Goal: Task Accomplishment & Management: Use online tool/utility

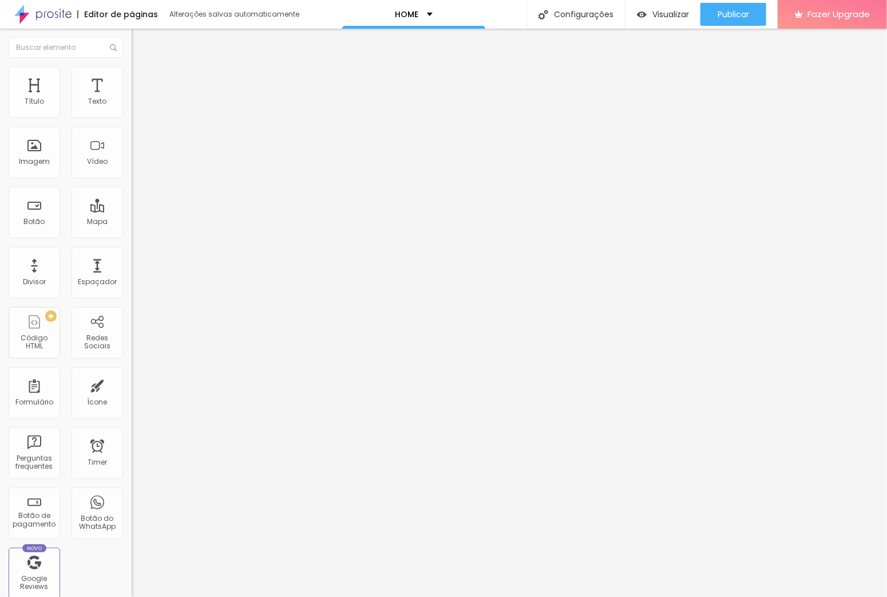
click at [132, 72] on img at bounding box center [137, 71] width 10 height 10
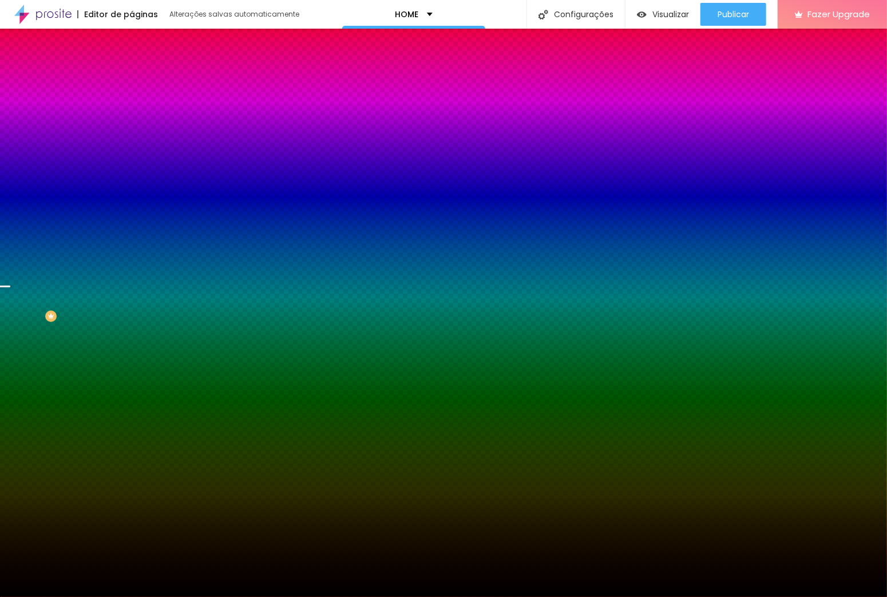
click at [132, 104] on div "Trocar imagem" at bounding box center [198, 100] width 132 height 8
click at [132, 105] on span "Trocar imagem" at bounding box center [163, 101] width 62 height 10
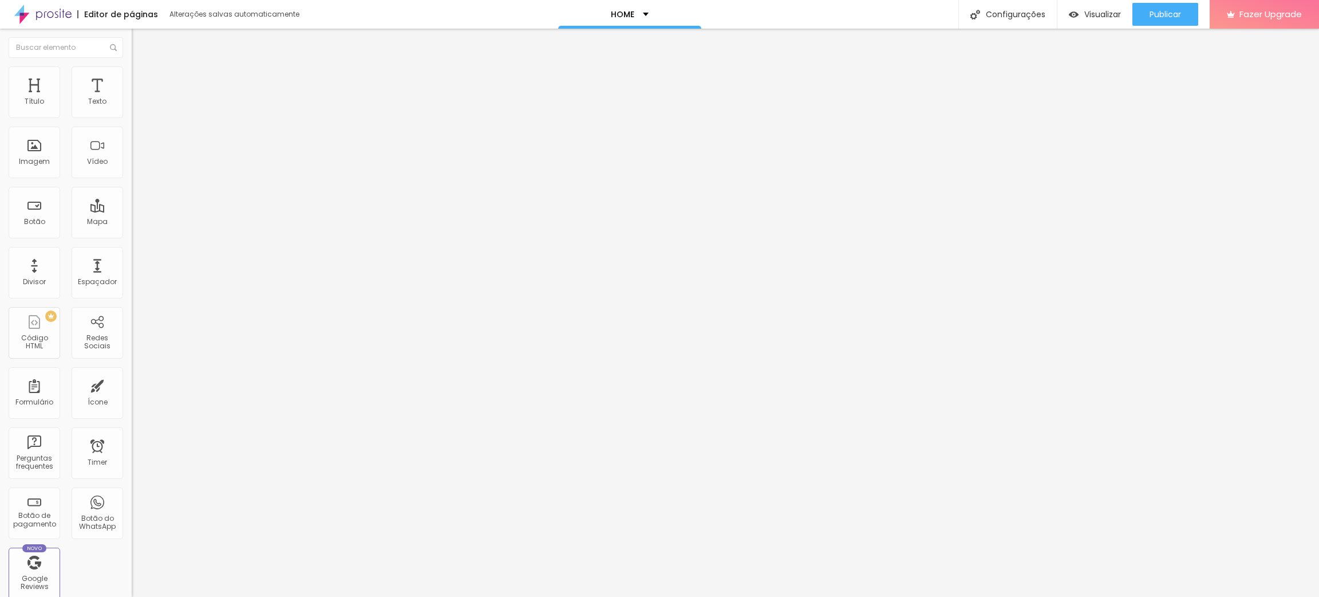
click at [132, 97] on div "Trocar imagem" at bounding box center [198, 93] width 132 height 8
click at [132, 98] on span "Trocar imagem" at bounding box center [163, 94] width 62 height 10
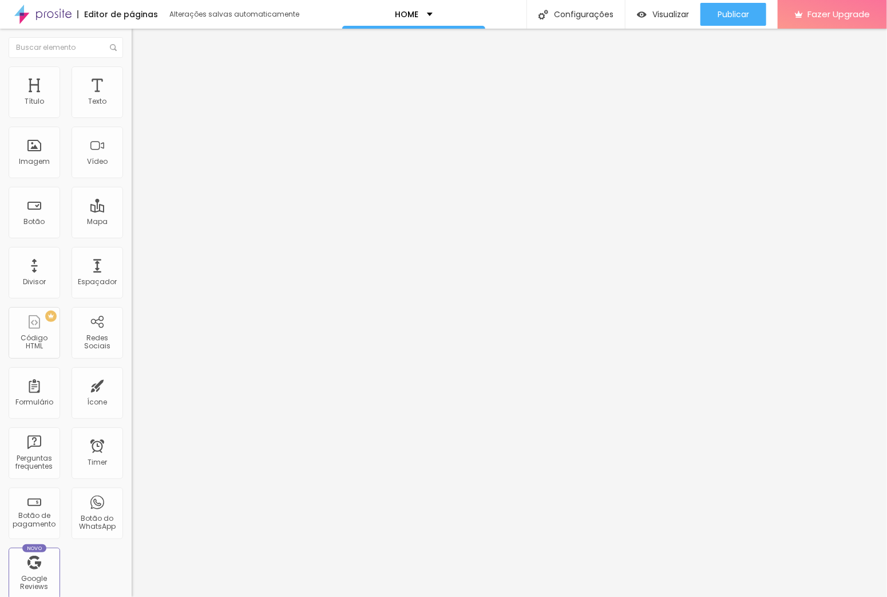
click at [132, 145] on img at bounding box center [136, 141] width 8 height 8
click at [132, 154] on img at bounding box center [136, 150] width 8 height 8
click at [132, 66] on li "Estilo" at bounding box center [198, 71] width 132 height 11
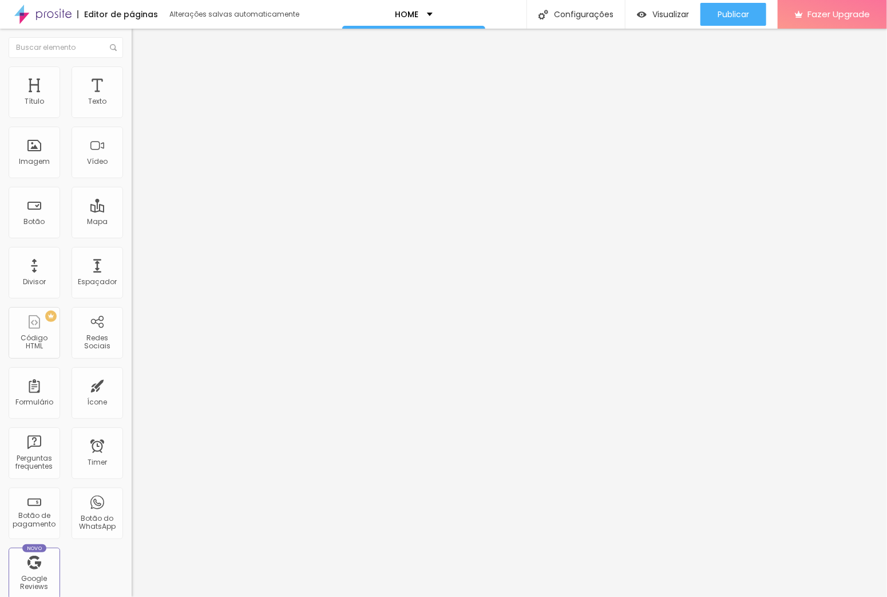
type input "45"
type input "50"
type input "55"
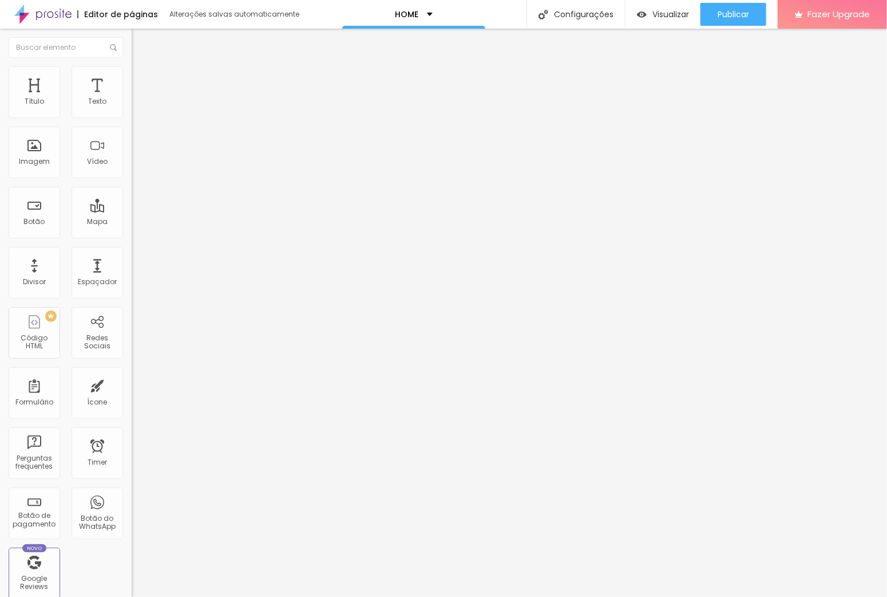
type input "55"
type input "60"
type input "65"
drag, startPoint x: 50, startPoint y: 122, endPoint x: 80, endPoint y: 126, distance: 30.6
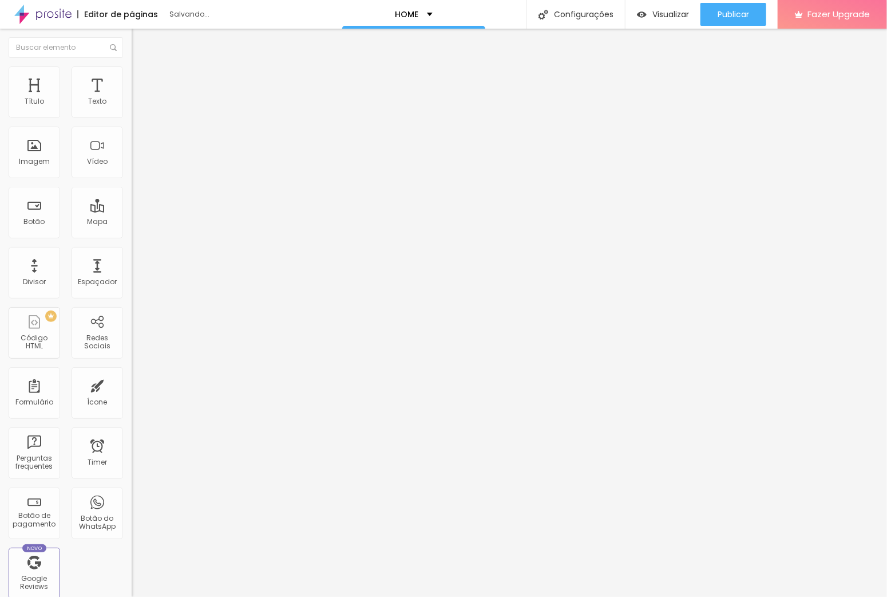
type input "65"
click at [132, 117] on input "range" at bounding box center [169, 112] width 74 height 9
type input "27"
type input "128"
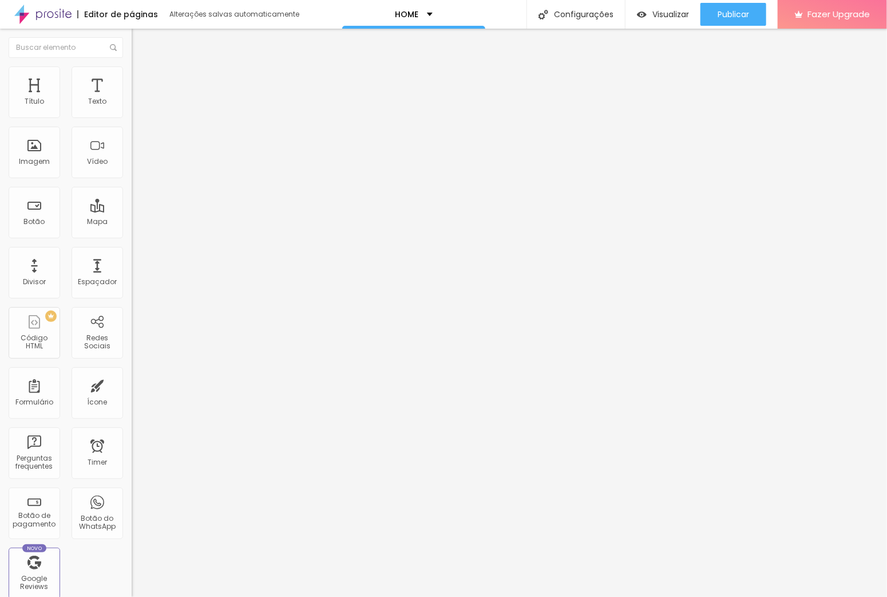
type input "128"
type input "152"
type input "168"
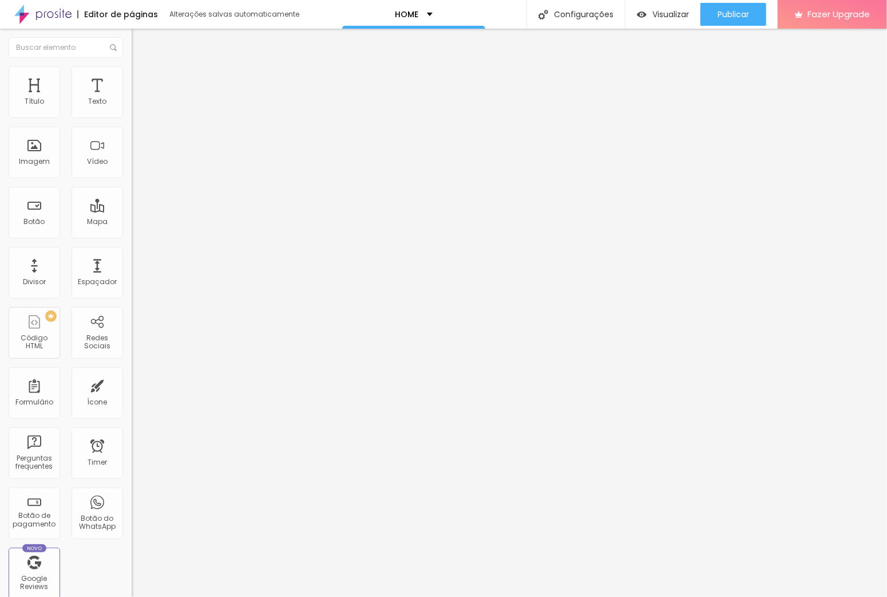
type input "179"
type input "195"
type input "200"
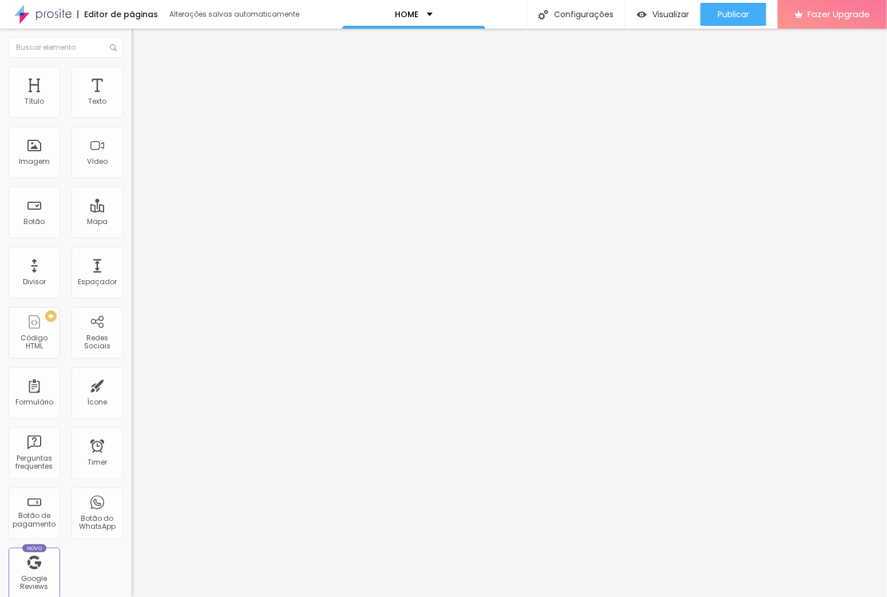
type input "200"
type input "136"
type input "0"
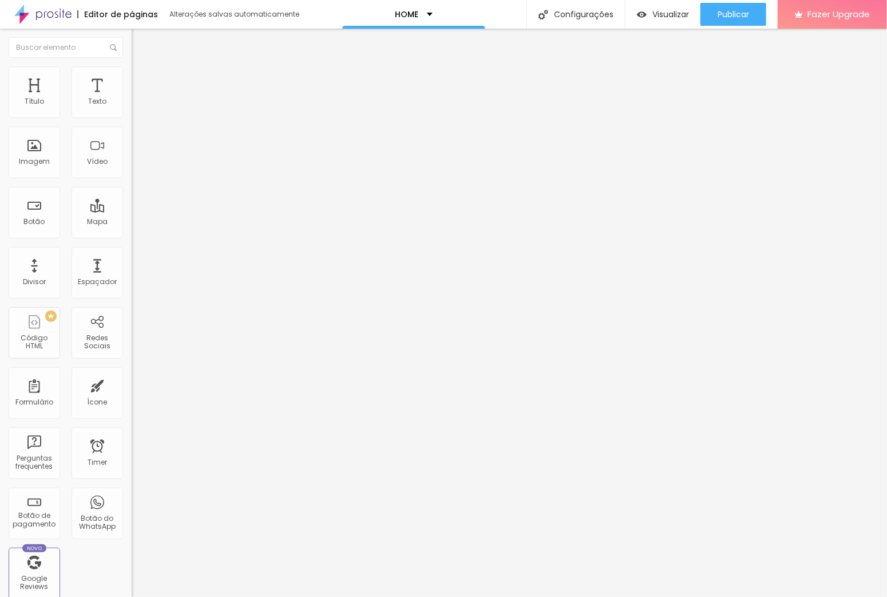
drag, startPoint x: 26, startPoint y: 145, endPoint x: -1, endPoint y: 158, distance: 30.2
click at [132, 251] on input "range" at bounding box center [169, 255] width 74 height 9
click at [132, 286] on span "DESATIVADO" at bounding box center [153, 291] width 42 height 10
click at [136, 309] on icon "button" at bounding box center [139, 312] width 7 height 7
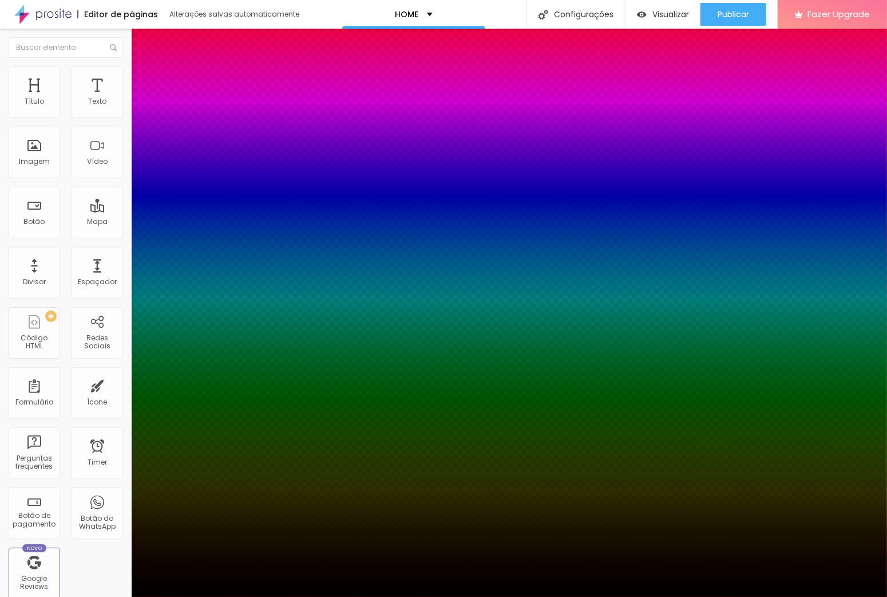
click at [205, 389] on div at bounding box center [443, 603] width 887 height 0
click at [29, 389] on div at bounding box center [443, 597] width 887 height 0
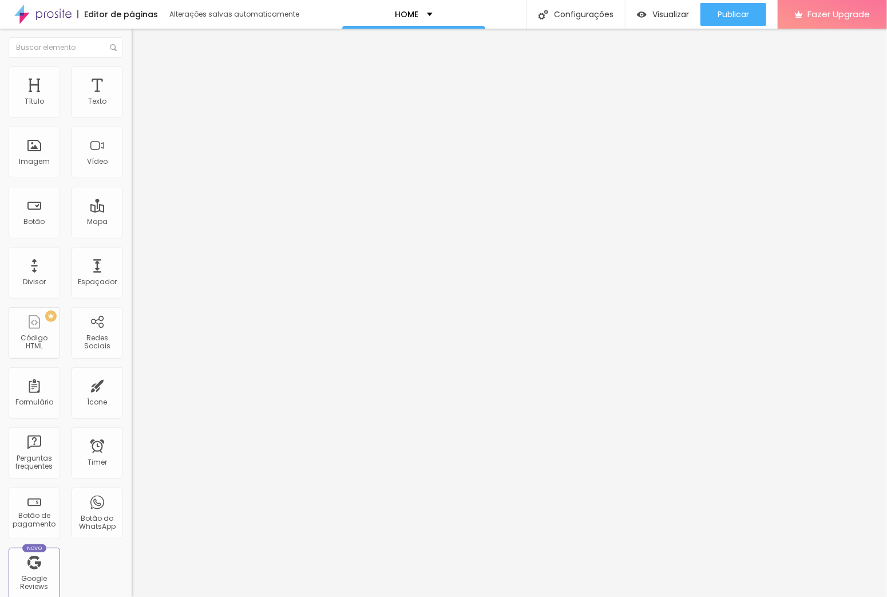
type input "60"
drag, startPoint x: 78, startPoint y: 125, endPoint x: 70, endPoint y: 127, distance: 7.8
type input "60"
click at [132, 117] on input "range" at bounding box center [169, 112] width 74 height 9
type input "55"
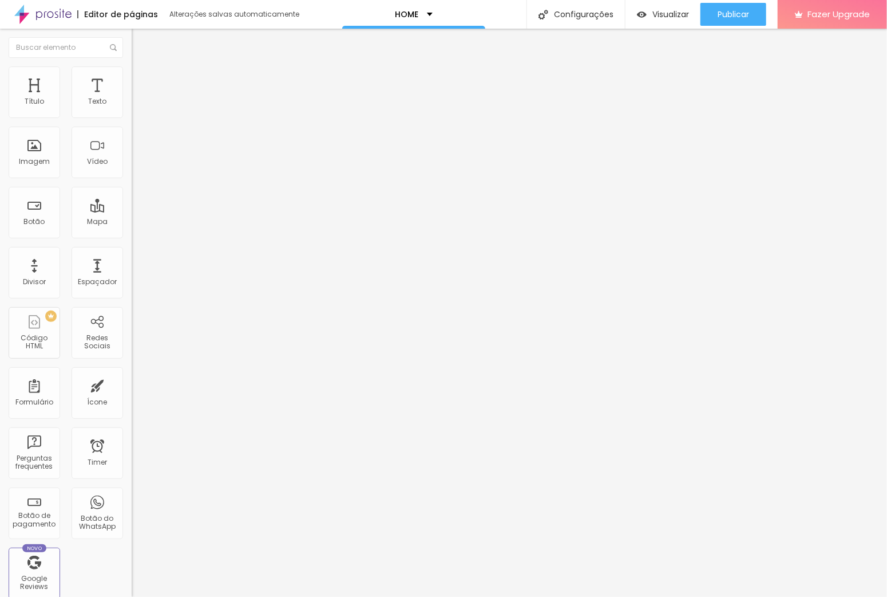
type input "55"
type input "50"
type input "55"
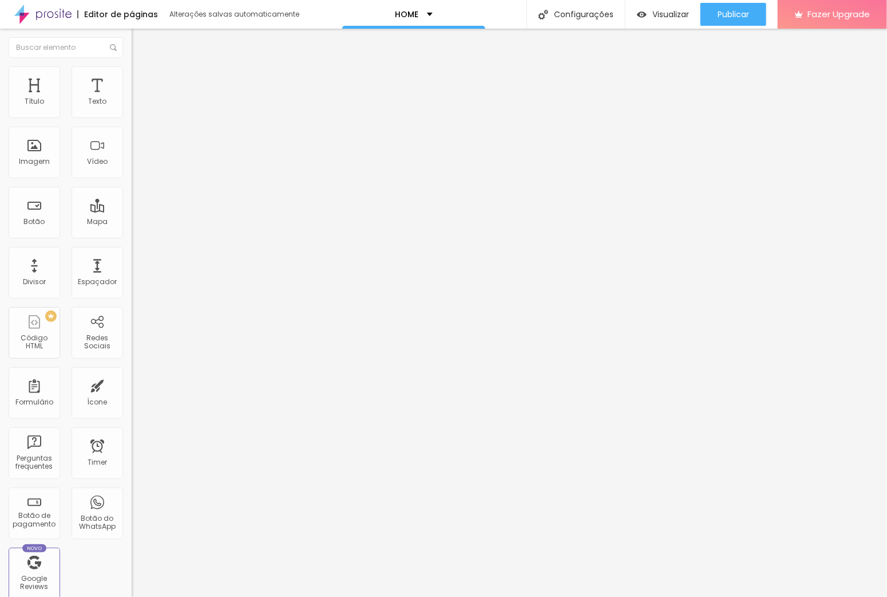
type input "60"
type input "65"
type input "70"
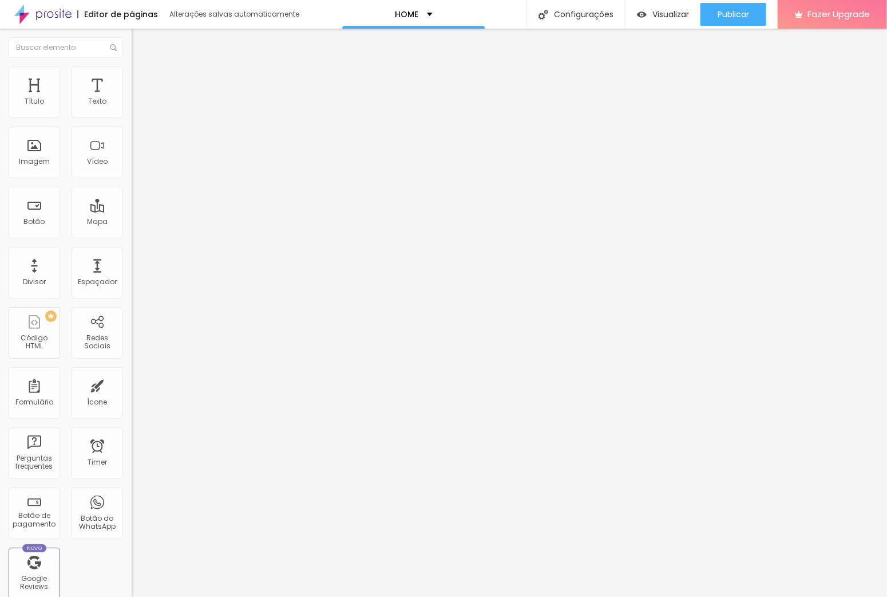
drag, startPoint x: 70, startPoint y: 122, endPoint x: 81, endPoint y: 127, distance: 12.0
type input "70"
click at [132, 117] on input "range" at bounding box center [169, 112] width 74 height 9
click at [132, 349] on div "Editar Imagem Conteúdo Estilo Avançado Tamanho 70 px % 0 Borda arredondada Somb…" at bounding box center [198, 313] width 132 height 568
click at [132, 105] on div "Modo Encaixotado Encaixotado Completo" at bounding box center [198, 104] width 132 height 31
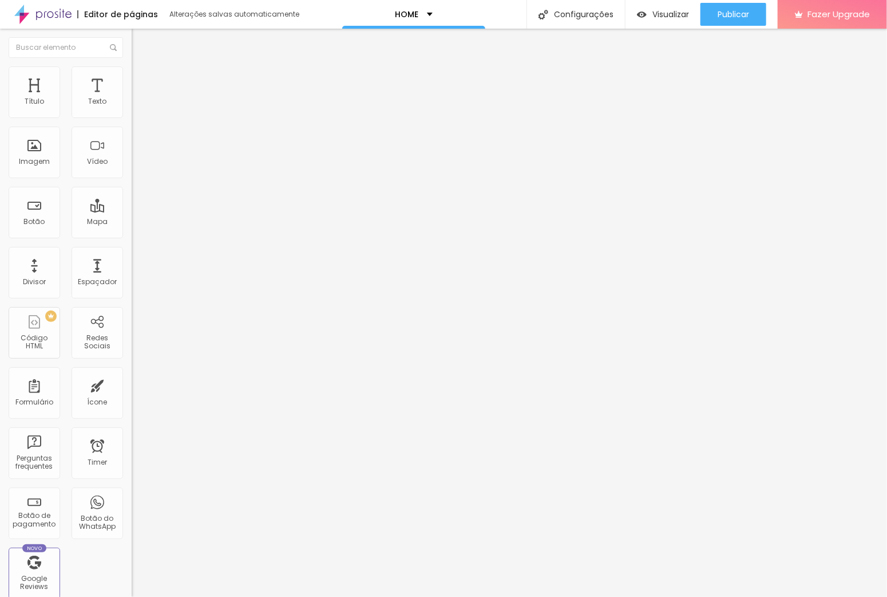
click at [132, 104] on span "Encaixotado" at bounding box center [154, 99] width 45 height 10
click at [132, 121] on div "Completo" at bounding box center [198, 117] width 132 height 7
click at [132, 75] on li "Estilo" at bounding box center [198, 71] width 132 height 11
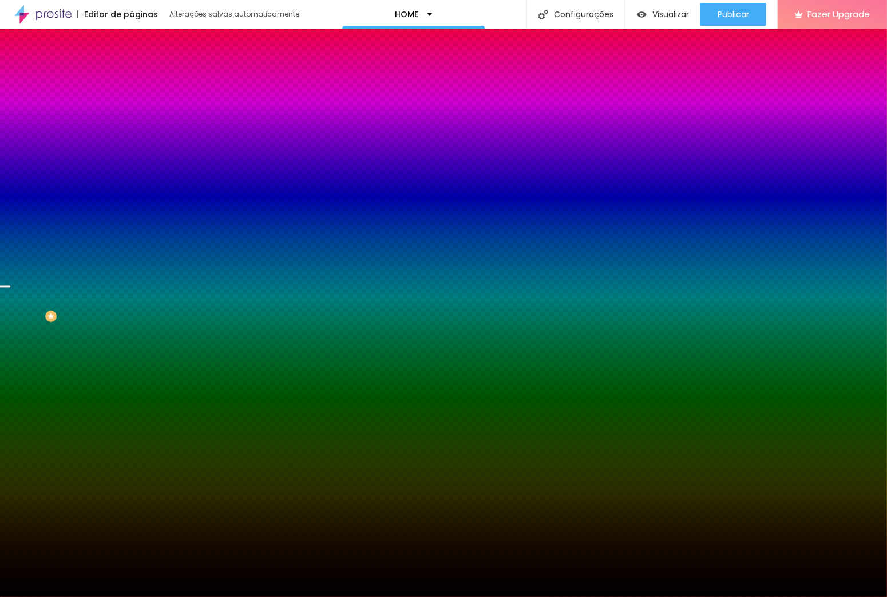
click at [182, 181] on span "DESATIVADO" at bounding box center [203, 177] width 42 height 7
click at [132, 206] on button "button" at bounding box center [140, 199] width 16 height 12
click at [250, 389] on div at bounding box center [443, 603] width 887 height 0
click at [27, 389] on div at bounding box center [443, 597] width 887 height 0
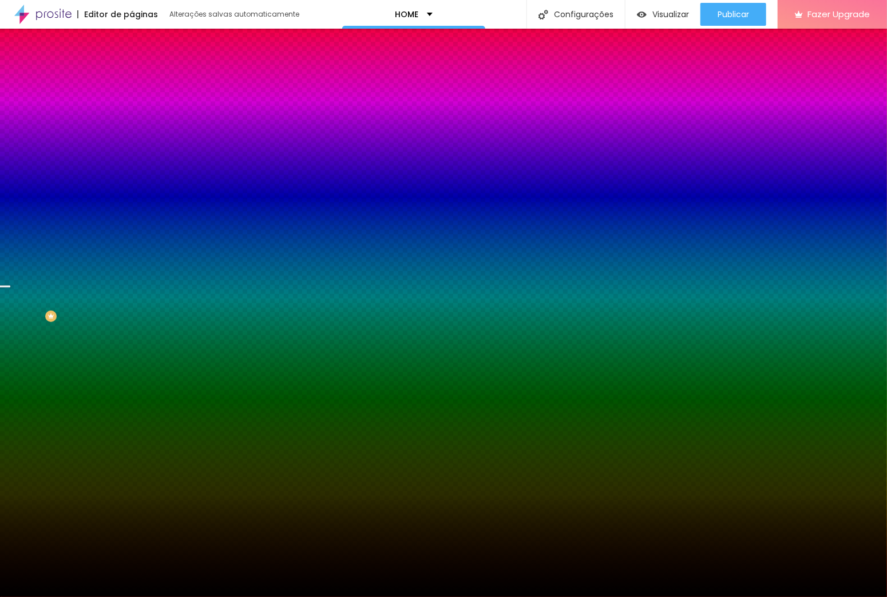
click at [132, 136] on div "Efeito da Imagem Parallax Nenhum Parallax" at bounding box center [198, 119] width 132 height 31
click at [132, 119] on span "Parallax" at bounding box center [146, 114] width 28 height 10
click at [132, 167] on div "Cor de fundo Voltar ao padrão #000000" at bounding box center [198, 151] width 132 height 31
click at [132, 78] on li "Avançado" at bounding box center [198, 83] width 132 height 11
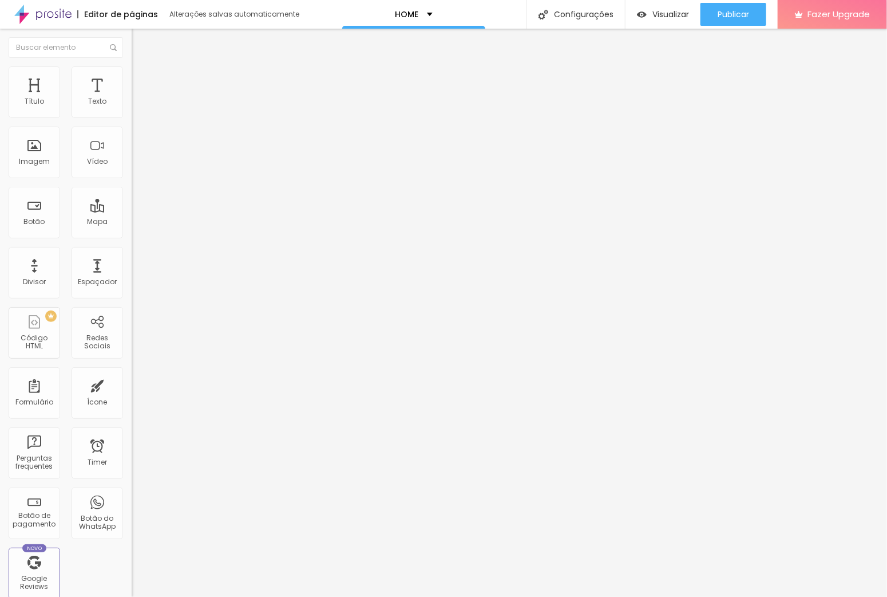
type input "18"
type input "195"
type input "340"
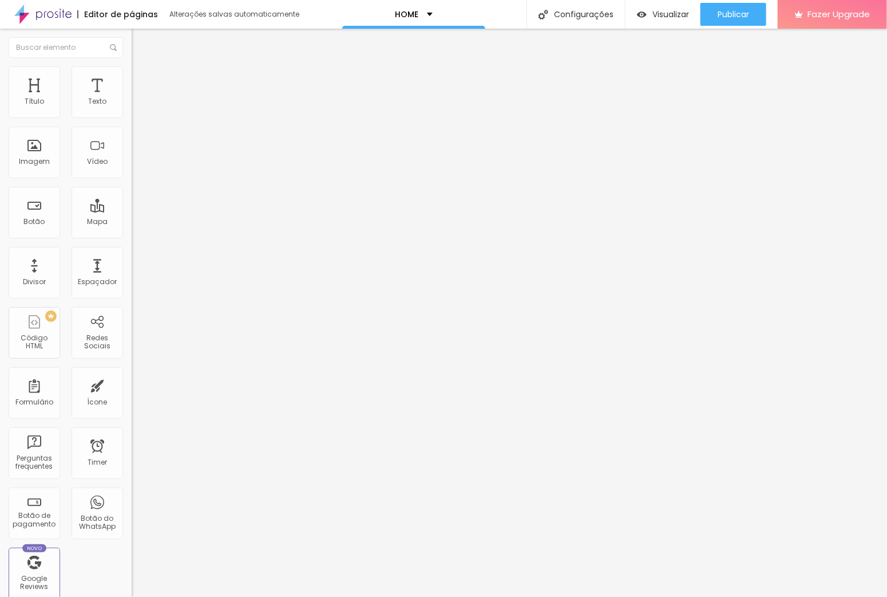
type input "340"
type input "353"
type input "359"
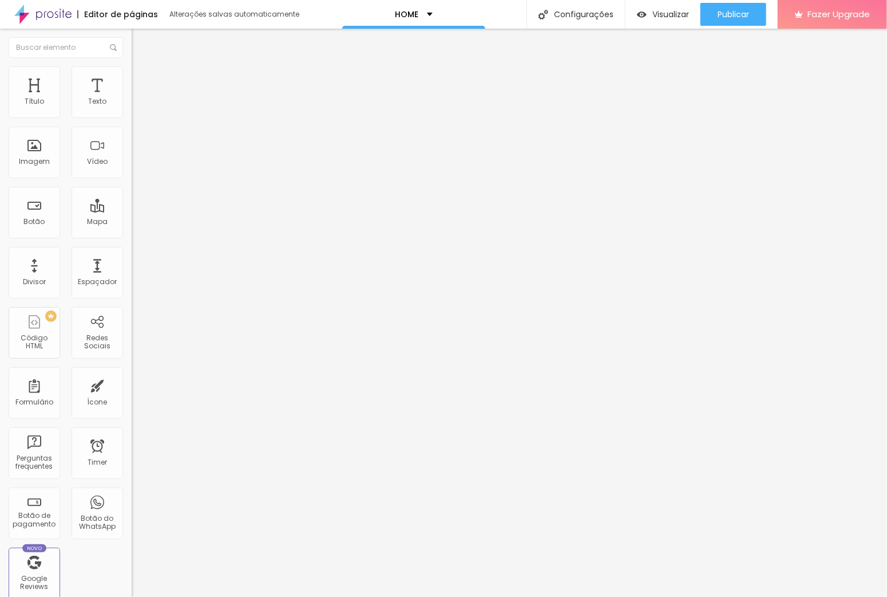
type input "366"
type input "359"
type input "353"
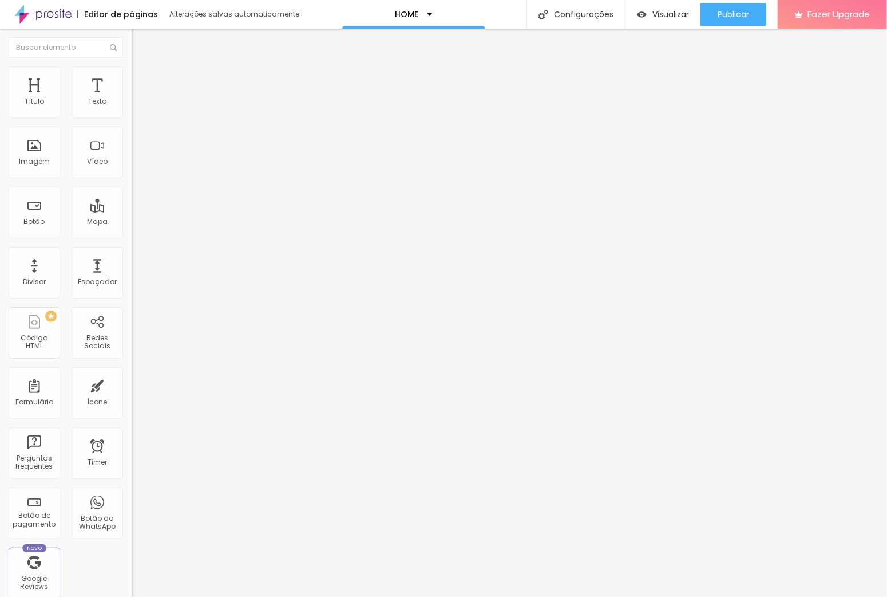
type input "353"
type input "340"
type input "309"
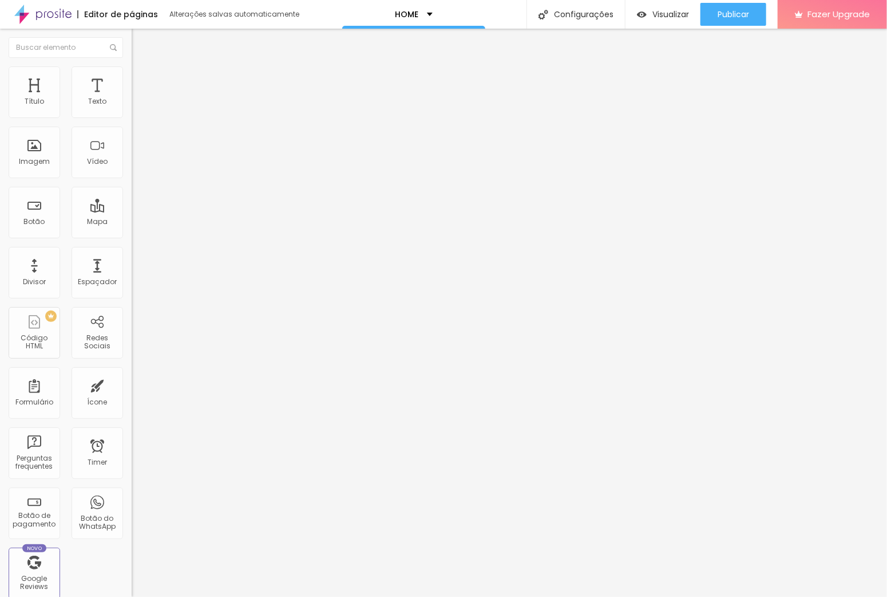
type input "265"
type input "151"
type input "18"
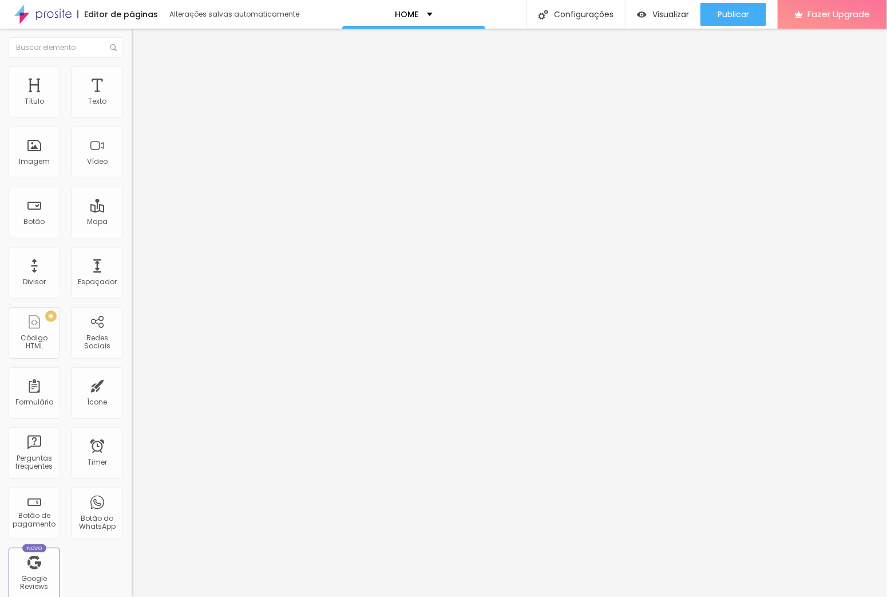
type input "18"
type input "0"
type input "31"
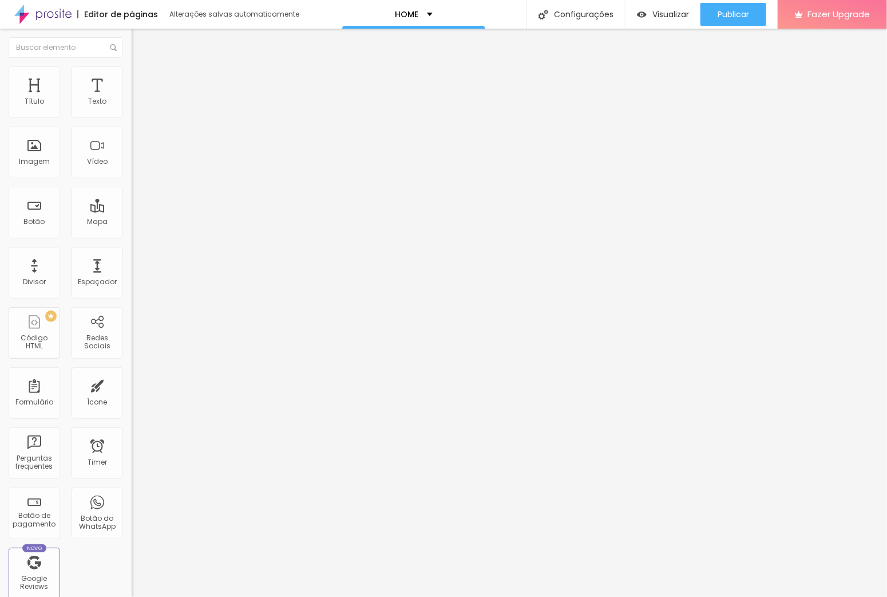
type input "271"
type input "283"
type input "290"
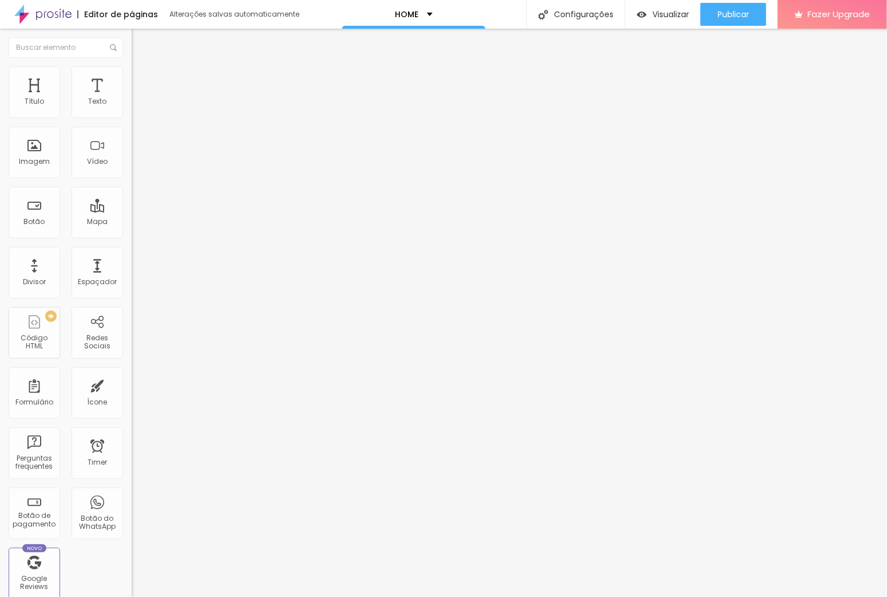
type input "290"
type input "283"
type input "271"
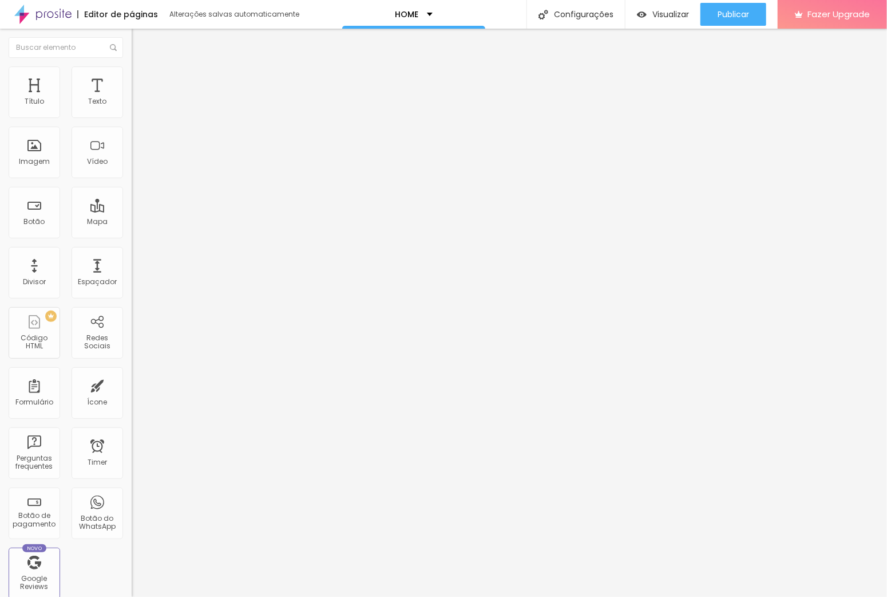
type input "252"
type input "227"
type input "138"
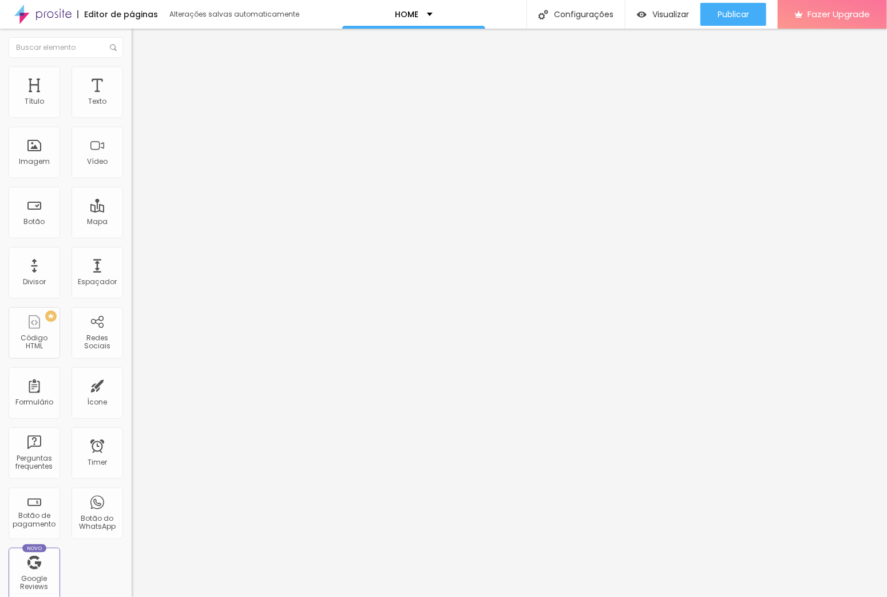
type input "138"
type input "0"
drag, startPoint x: 23, startPoint y: 137, endPoint x: -1, endPoint y: 157, distance: 31.7
click at [132, 384] on input "range" at bounding box center [169, 388] width 74 height 9
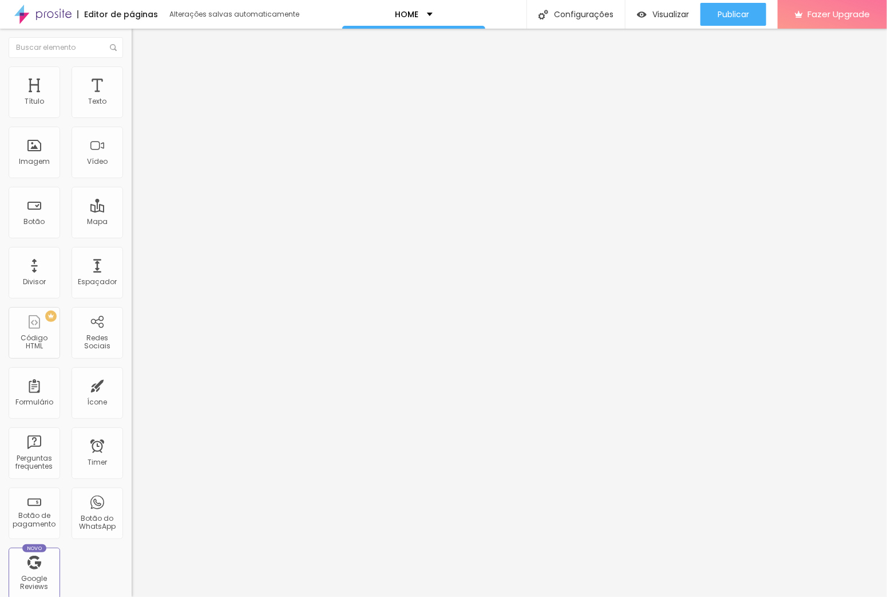
click at [90, 360] on div "Título Texto Imagem Vídeo Botão Mapa Divisor Espaçador PREMIUM Código HTML Rede…" at bounding box center [66, 336] width 132 height 541
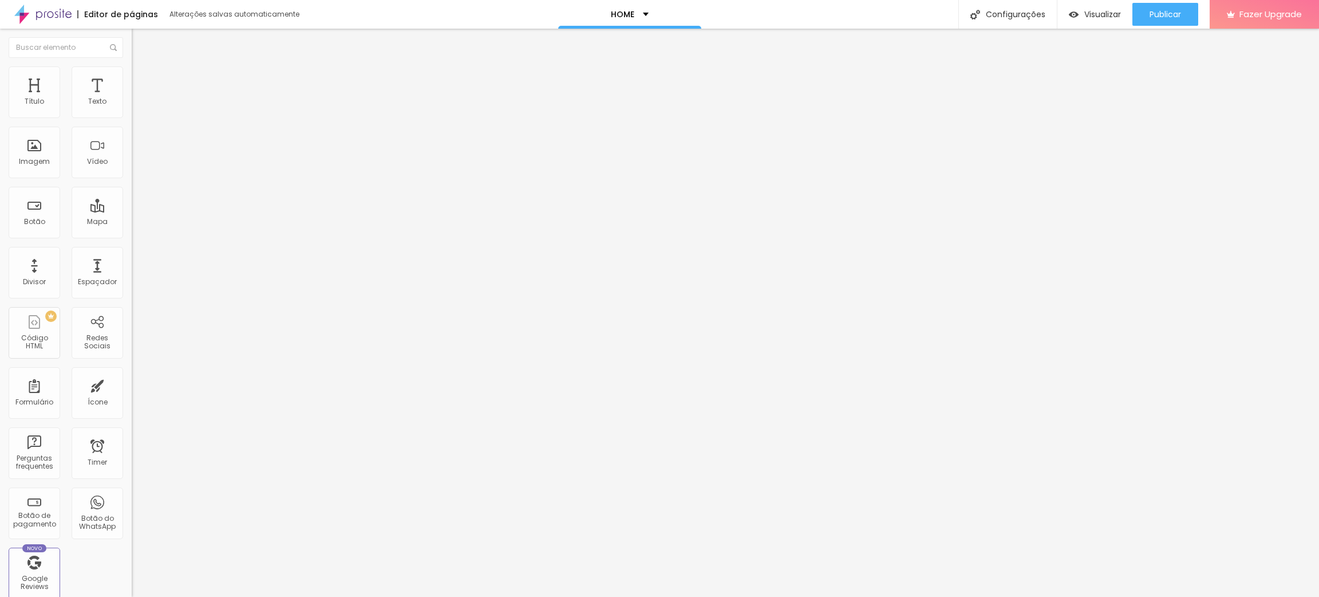
click at [140, 43] on img "button" at bounding box center [144, 41] width 9 height 9
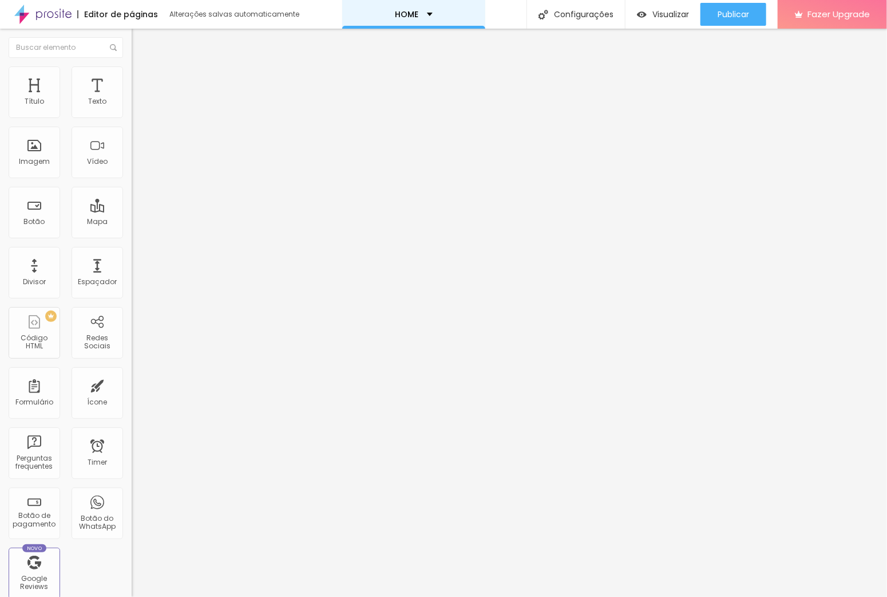
click at [414, 14] on p "HOME" at bounding box center [406, 14] width 23 height 8
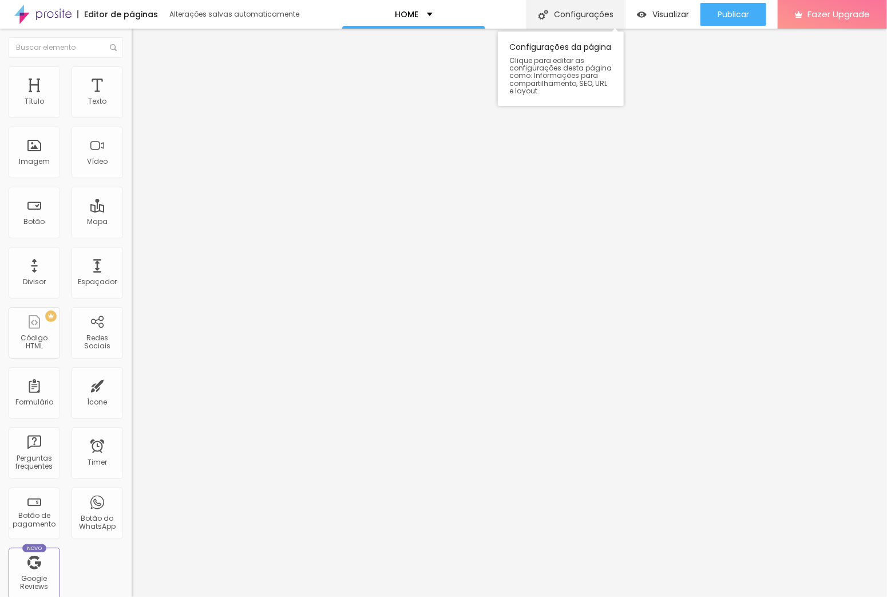
click at [568, 11] on div "Configurações" at bounding box center [576, 14] width 98 height 29
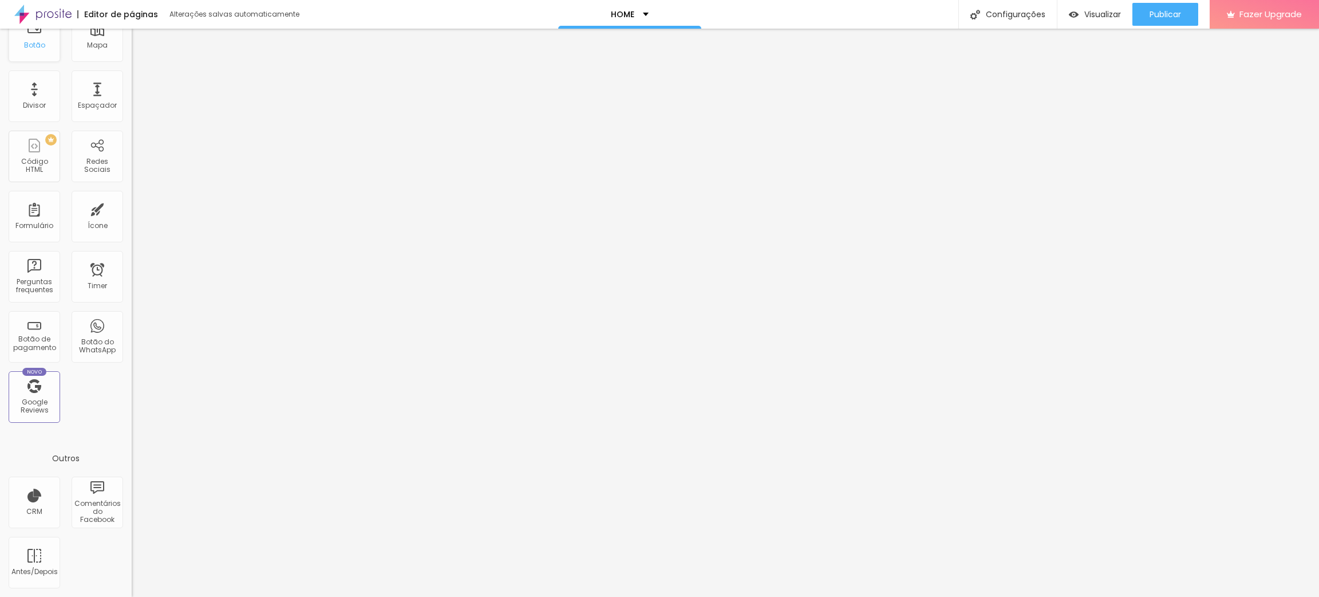
scroll to position [717, 0]
click at [40, 389] on div "Antes/Depois" at bounding box center [35, 562] width 52 height 52
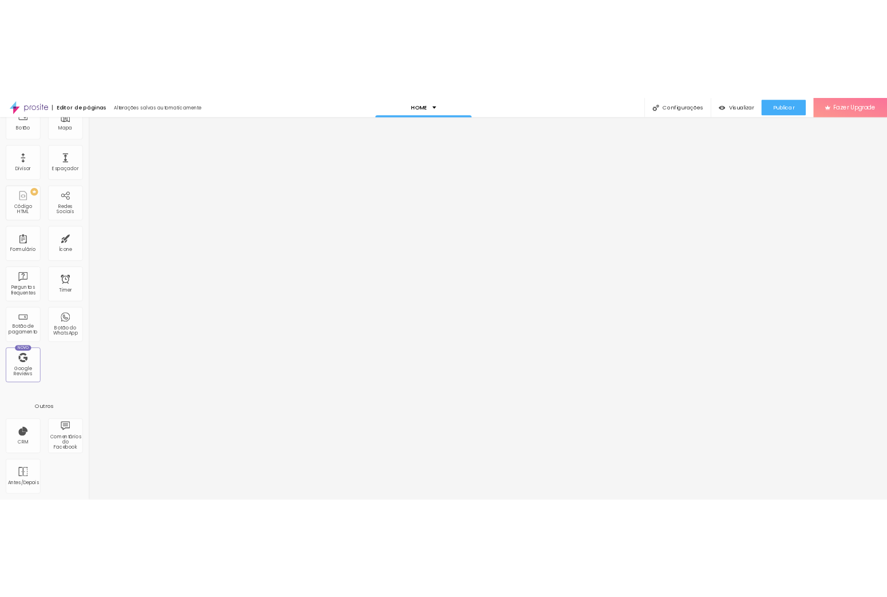
scroll to position [0, 0]
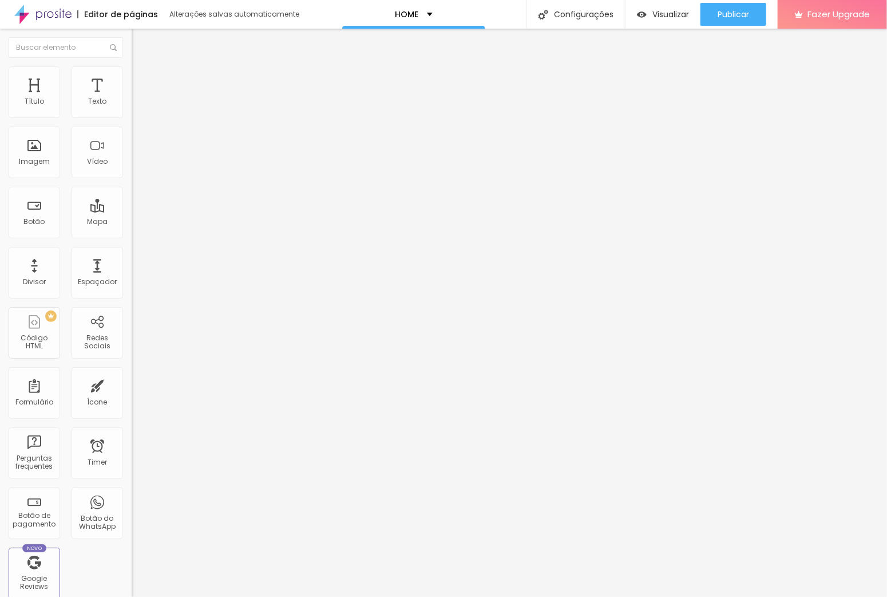
click at [132, 33] on button "Editar Espaçador" at bounding box center [198, 42] width 132 height 26
click at [46, 7] on img at bounding box center [42, 14] width 57 height 29
click at [18, 19] on img at bounding box center [42, 14] width 57 height 29
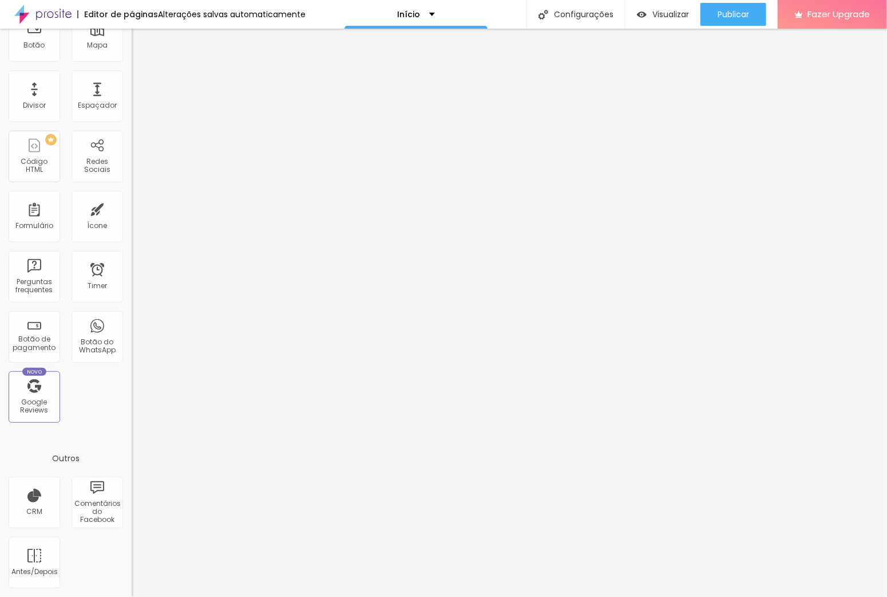
scroll to position [717, 0]
click at [590, 12] on div "Configurações" at bounding box center [576, 14] width 98 height 29
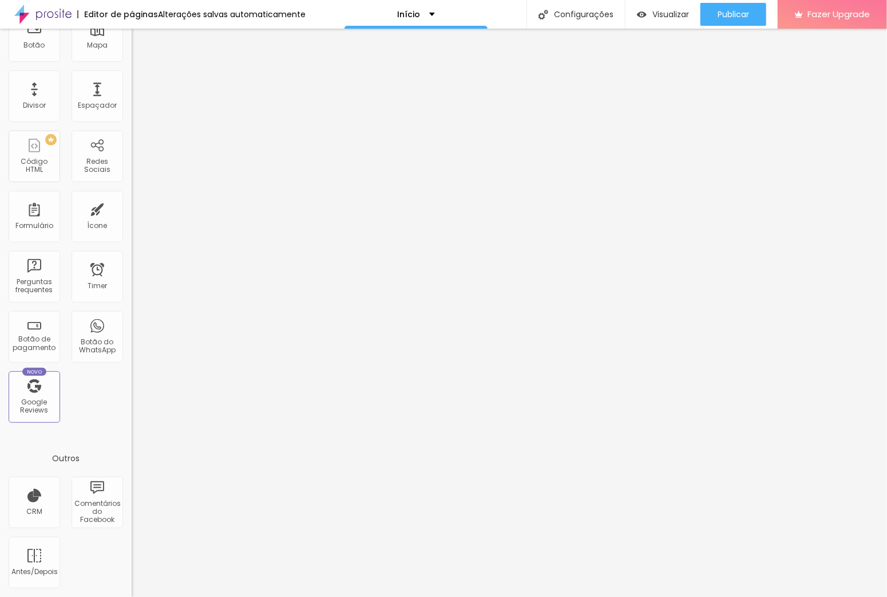
click at [64, 443] on div "Outros" at bounding box center [66, 458] width 132 height 31
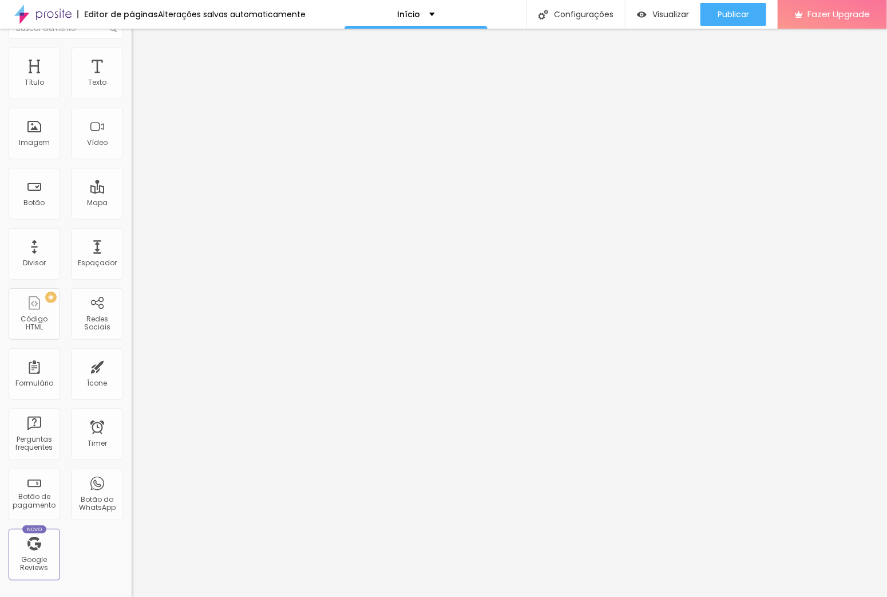
scroll to position [0, 0]
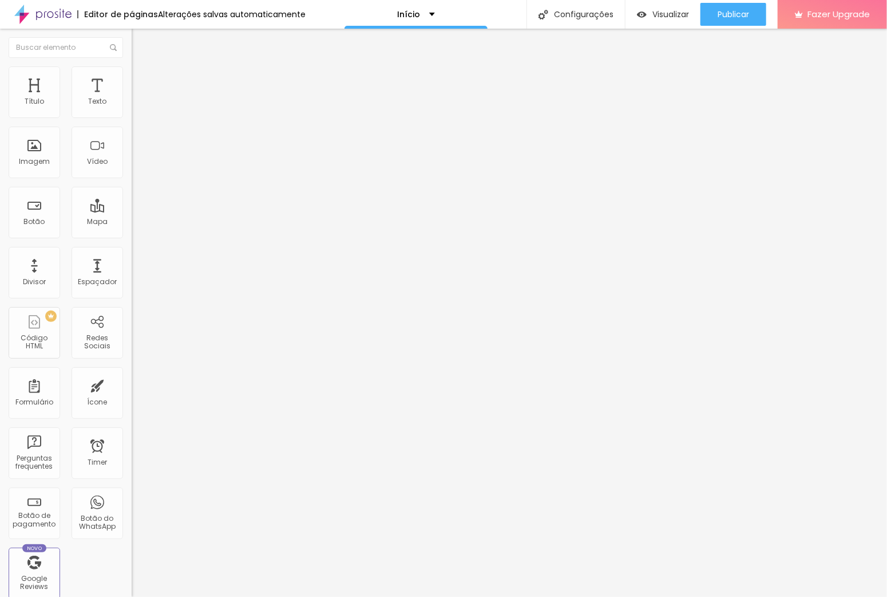
click at [38, 15] on img at bounding box center [42, 14] width 57 height 29
